Goal: Use online tool/utility: Utilize a website feature to perform a specific function

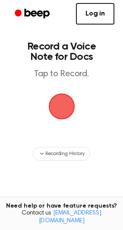
click at [69, 100] on span "button" at bounding box center [62, 107] width 24 height 24
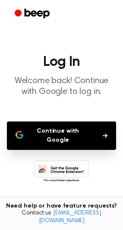
click at [66, 135] on button "Continue with Google" at bounding box center [61, 136] width 109 height 28
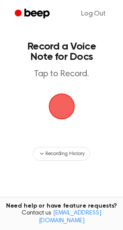
click at [63, 112] on span "button" at bounding box center [62, 107] width 24 height 24
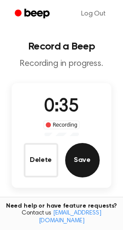
click at [80, 162] on button "Save" at bounding box center [82, 160] width 35 height 35
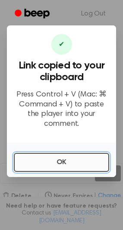
click at [64, 161] on button "OK" at bounding box center [61, 162] width 95 height 19
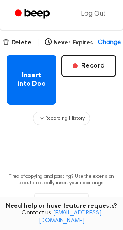
scroll to position [154, 0]
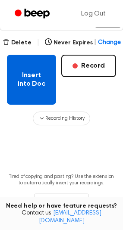
click at [26, 80] on button "Insert into Doc" at bounding box center [31, 80] width 49 height 50
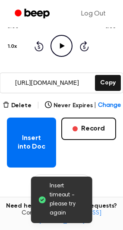
scroll to position [93, 0]
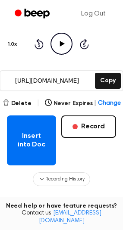
click at [76, 146] on div "Insert into Doc Record" at bounding box center [61, 141] width 109 height 50
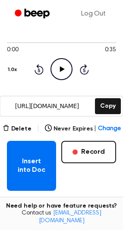
scroll to position [66, 0]
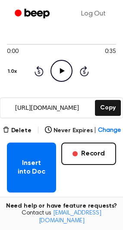
click at [66, 108] on input "[URL][DOMAIN_NAME]" at bounding box center [46, 107] width 93 height 19
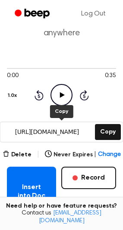
scroll to position [0, 0]
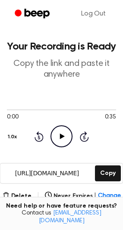
click at [72, 59] on p "Copy the link and paste it anywhere" at bounding box center [61, 70] width 109 height 22
click at [23, 196] on button "Delete" at bounding box center [17, 196] width 29 height 9
